Goal: Information Seeking & Learning: Learn about a topic

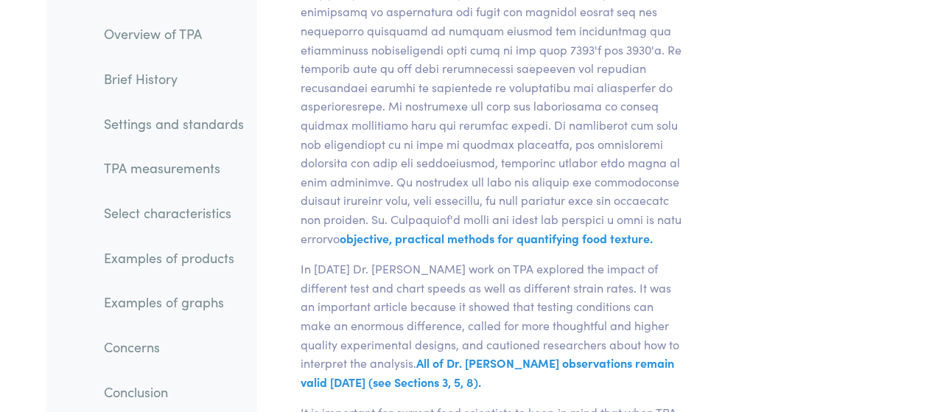
click at [180, 169] on link "TPA measurements" at bounding box center [174, 169] width 164 height 34
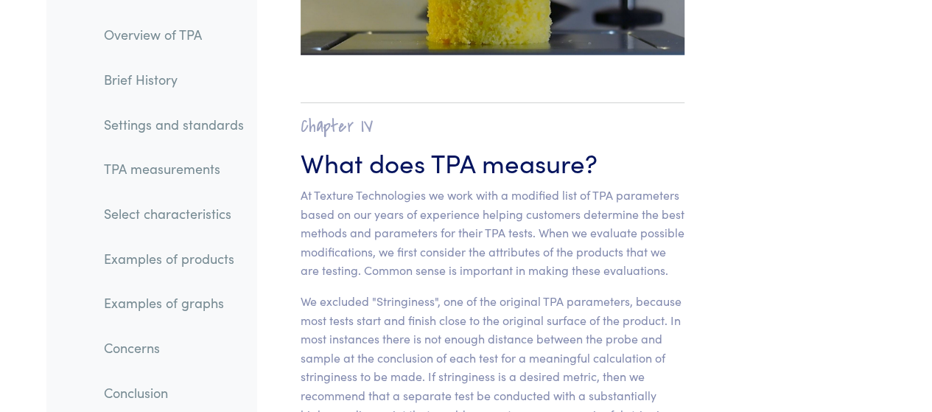
click at [173, 38] on link "Overview of TPA" at bounding box center [174, 35] width 164 height 34
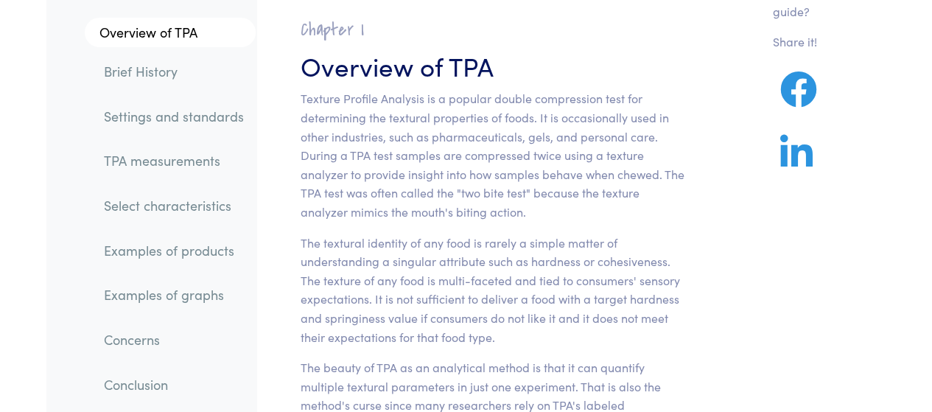
click at [176, 161] on link "TPA measurements" at bounding box center [174, 161] width 164 height 34
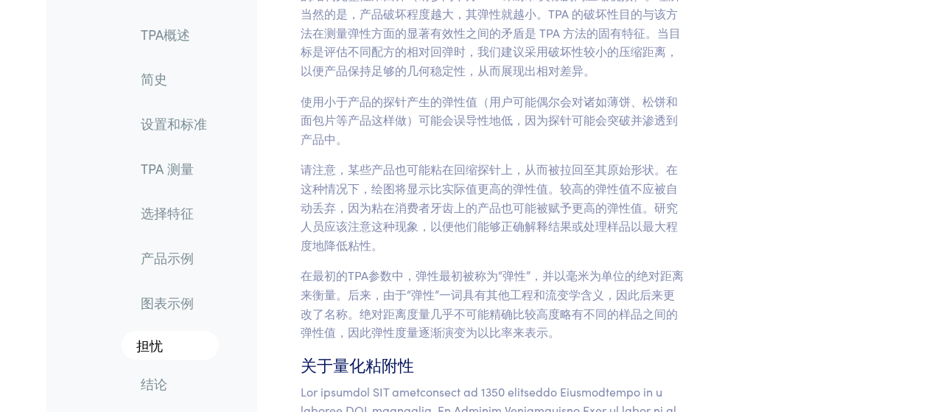
scroll to position [11488, 0]
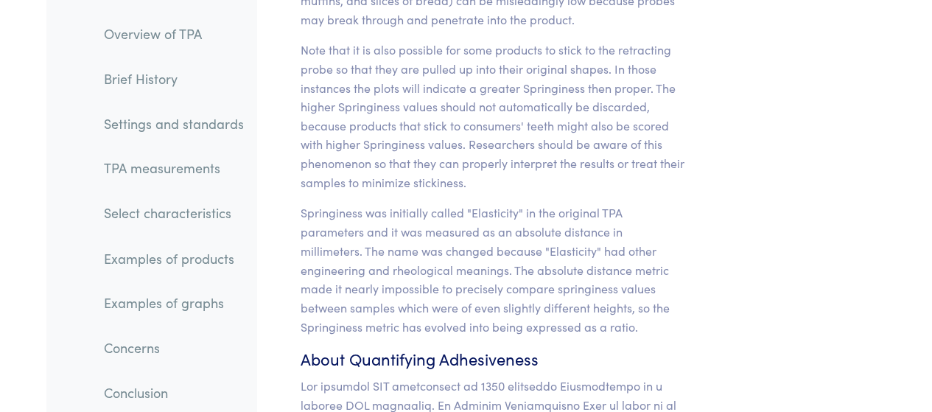
click at [638, 203] on p "Springiness was initially called "Elasticity" in the original TPA parameters an…" at bounding box center [493, 269] width 384 height 132
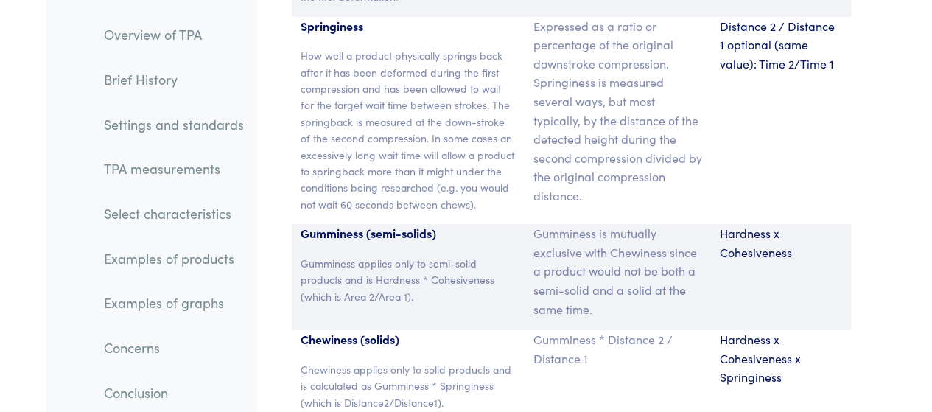
scroll to position [12640, 0]
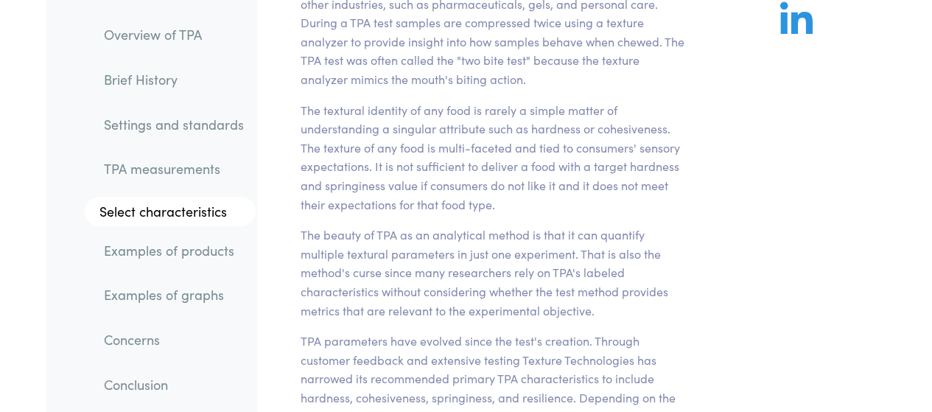
scroll to position [129, 0]
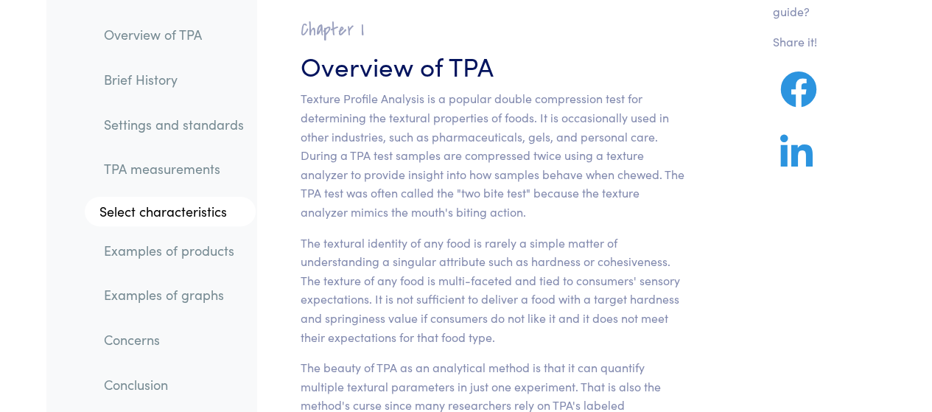
click at [462, 360] on p "The beauty of TPA as an analytical method is that it can quantify multiple text…" at bounding box center [493, 405] width 384 height 94
